Goal: Navigation & Orientation: Find specific page/section

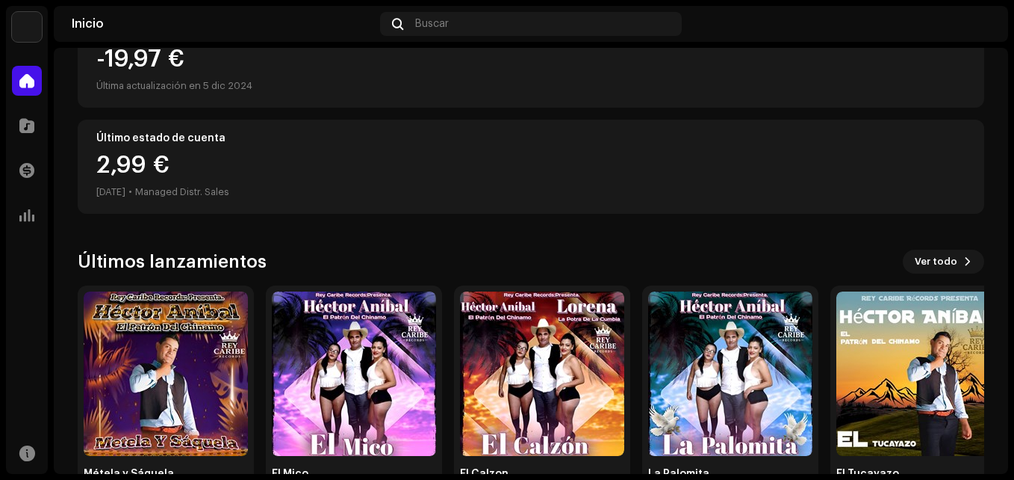
scroll to position [296, 0]
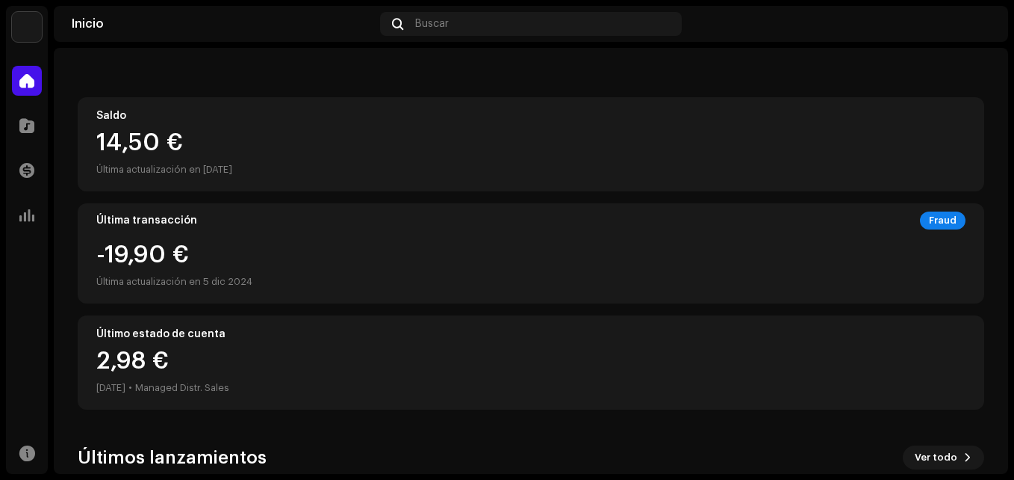
scroll to position [371, 0]
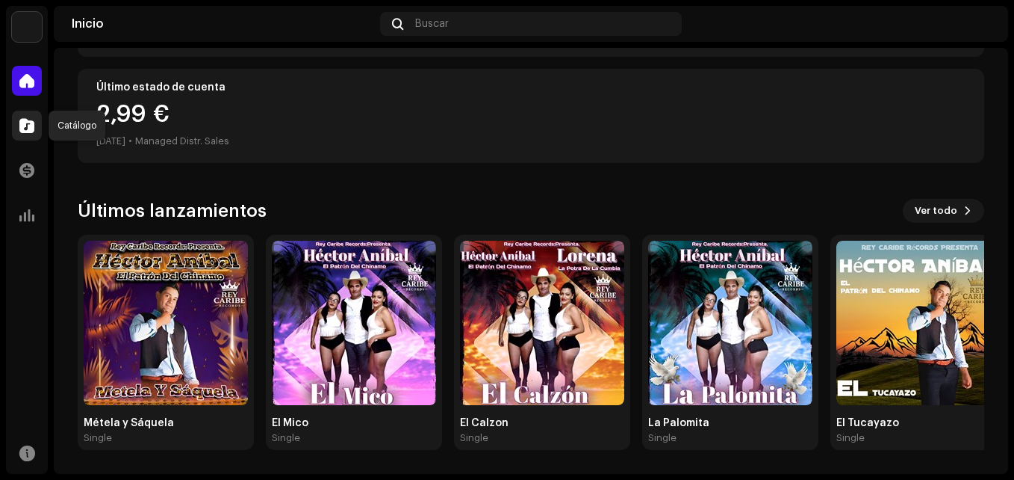
click at [21, 122] on span at bounding box center [26, 126] width 15 height 12
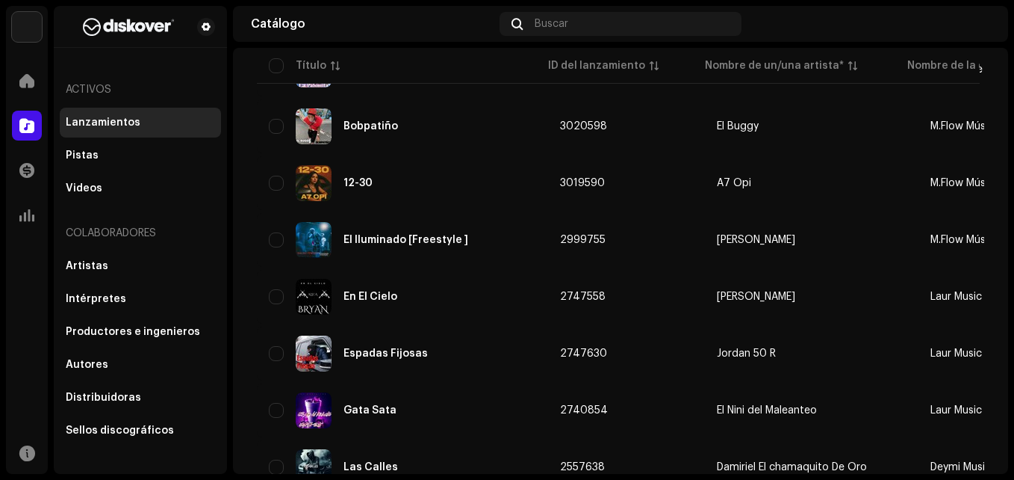
scroll to position [271, 0]
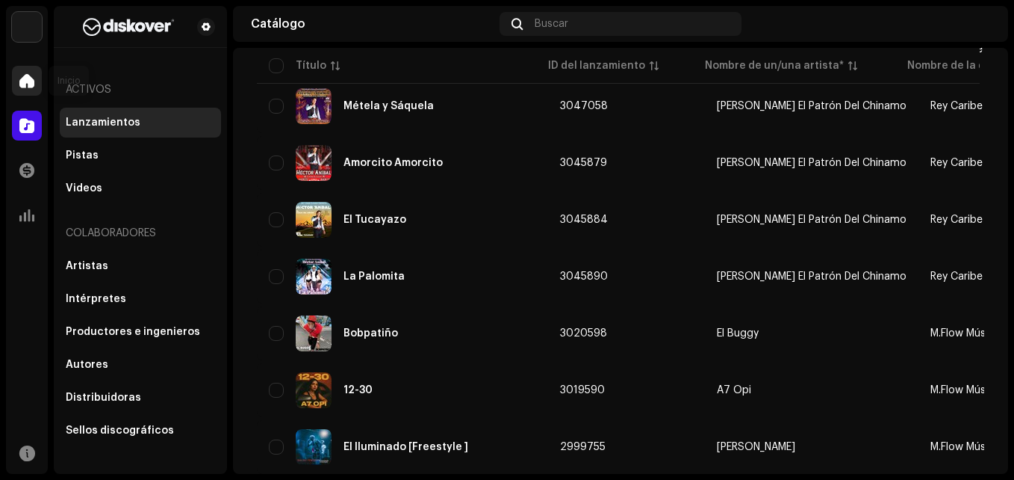
click at [31, 80] on span at bounding box center [26, 81] width 15 height 12
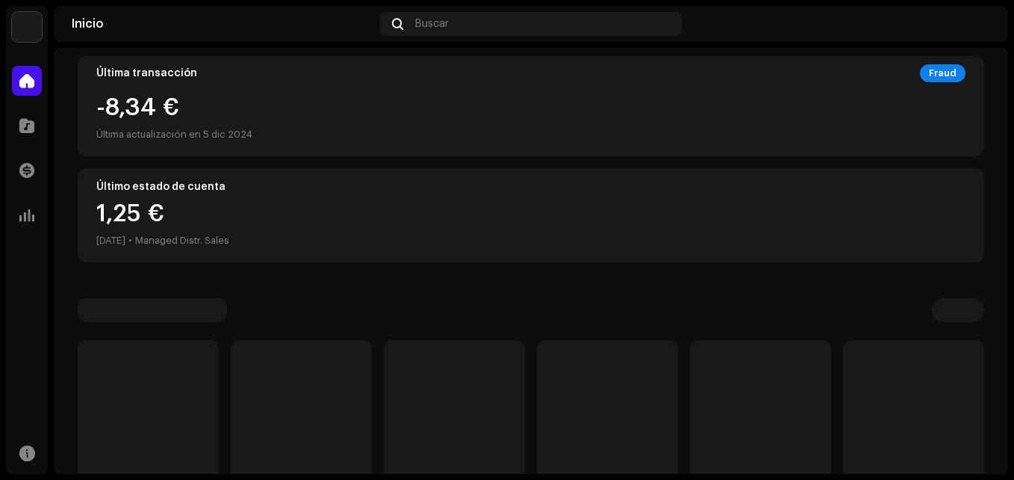
click at [31, 80] on span at bounding box center [26, 81] width 15 height 12
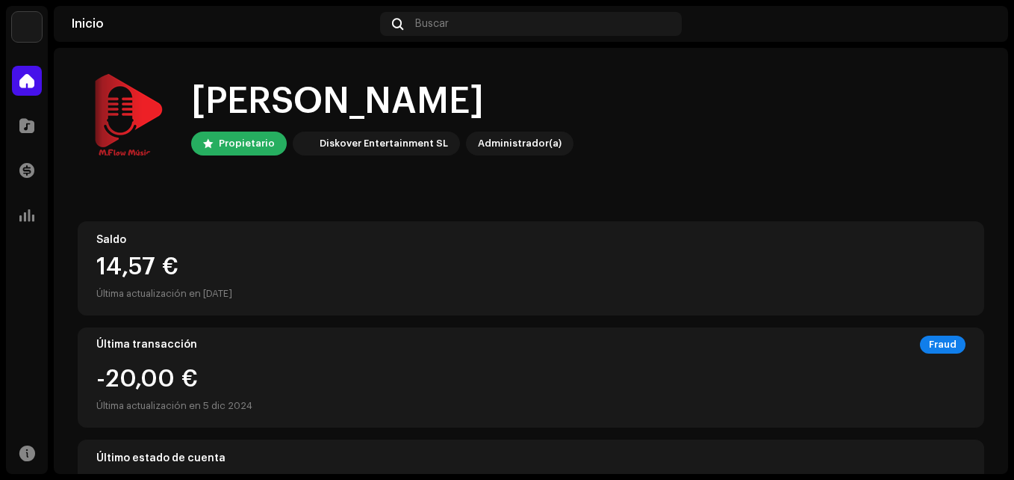
click at [986, 26] on img at bounding box center [979, 24] width 24 height 24
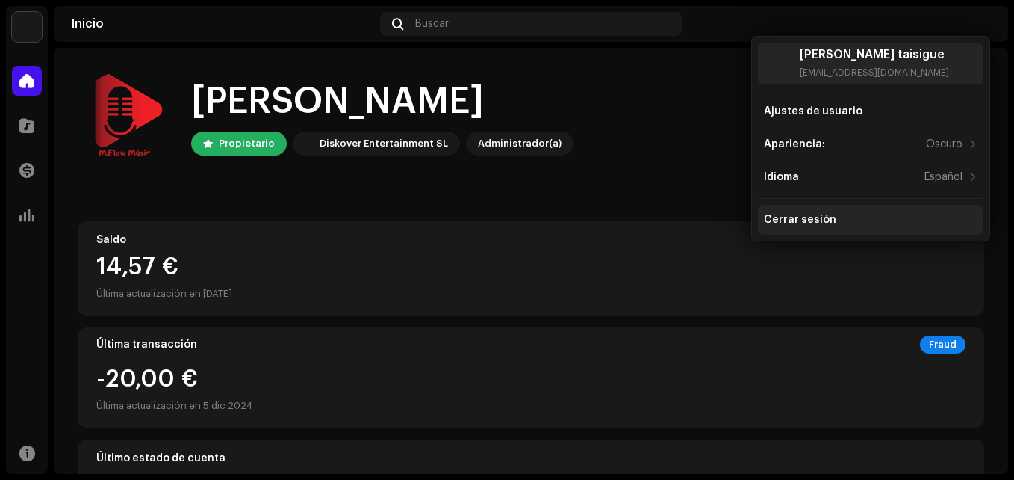
click at [812, 212] on div "Cerrar sesión" at bounding box center [871, 220] width 226 height 30
